Goal: Task Accomplishment & Management: Manage account settings

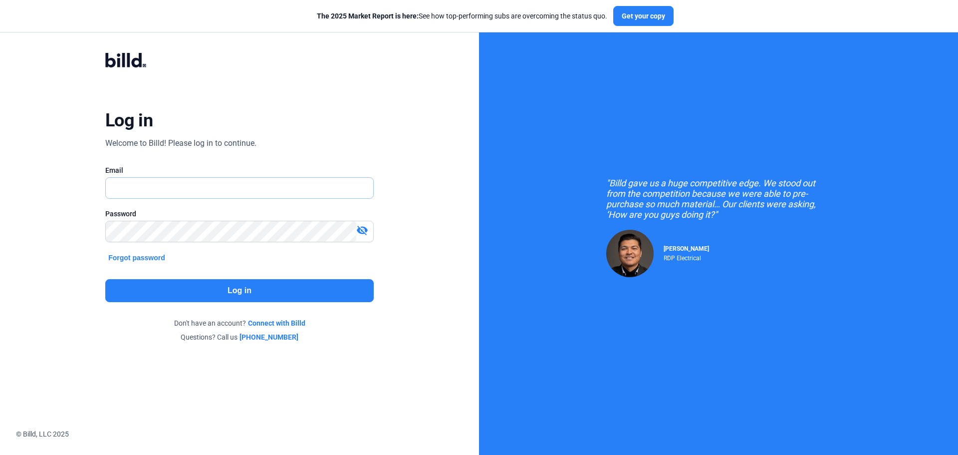
type input "[PERSON_NAME][EMAIL_ADDRESS][DOMAIN_NAME]"
click at [265, 280] on button "Log in" at bounding box center [239, 290] width 268 height 23
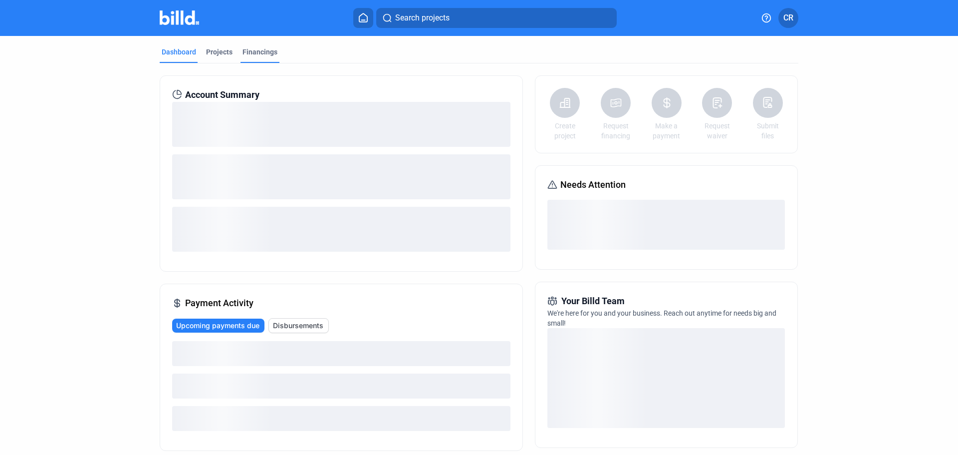
click at [248, 55] on div "Financings" at bounding box center [259, 52] width 35 height 10
